Goal: Task Accomplishment & Management: Complete application form

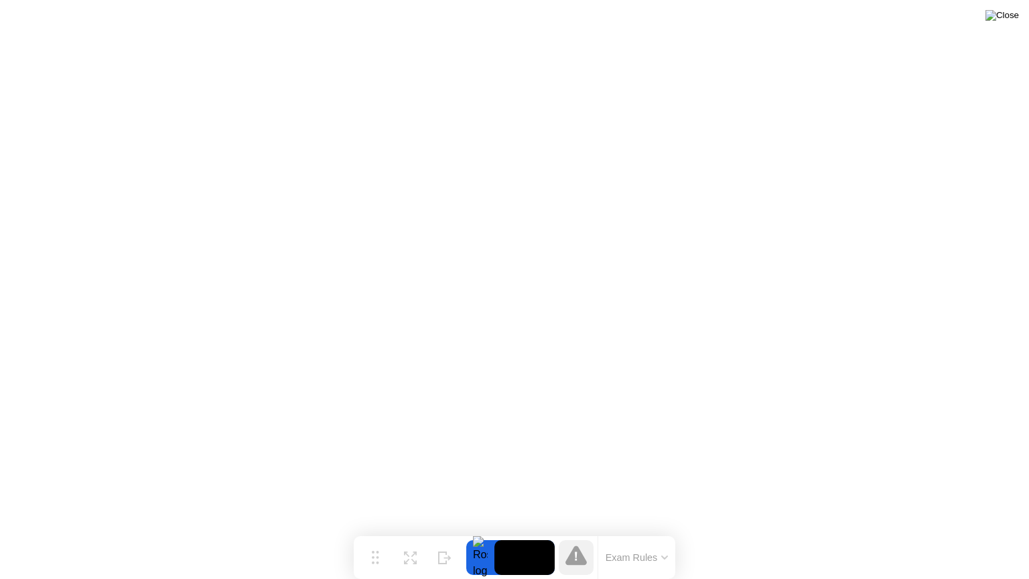
click at [1011, 19] on img at bounding box center [1002, 15] width 33 height 11
click at [662, 559] on icon at bounding box center [664, 557] width 7 height 4
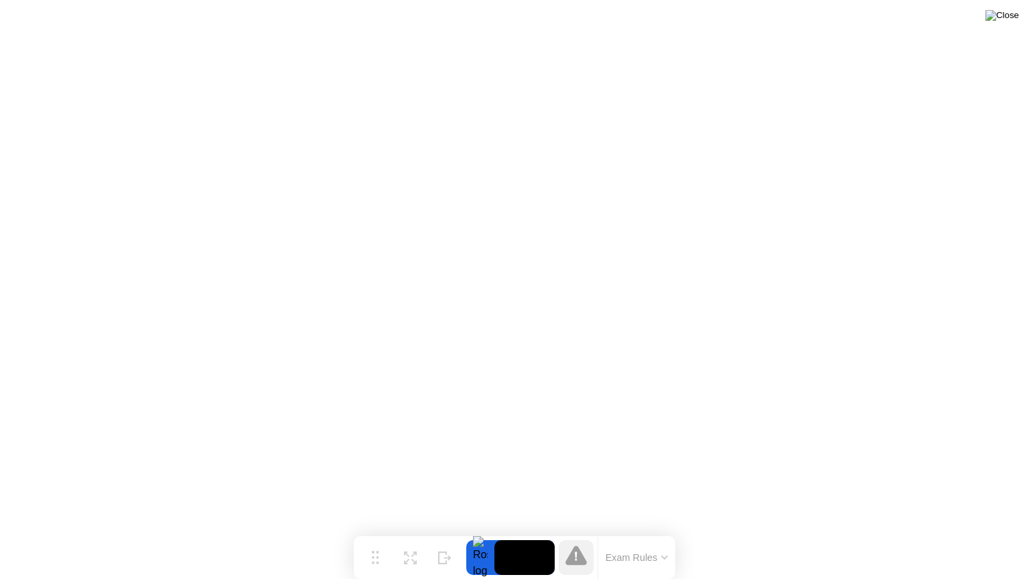
click at [1009, 17] on img at bounding box center [1002, 15] width 33 height 11
